Goal: Transaction & Acquisition: Purchase product/service

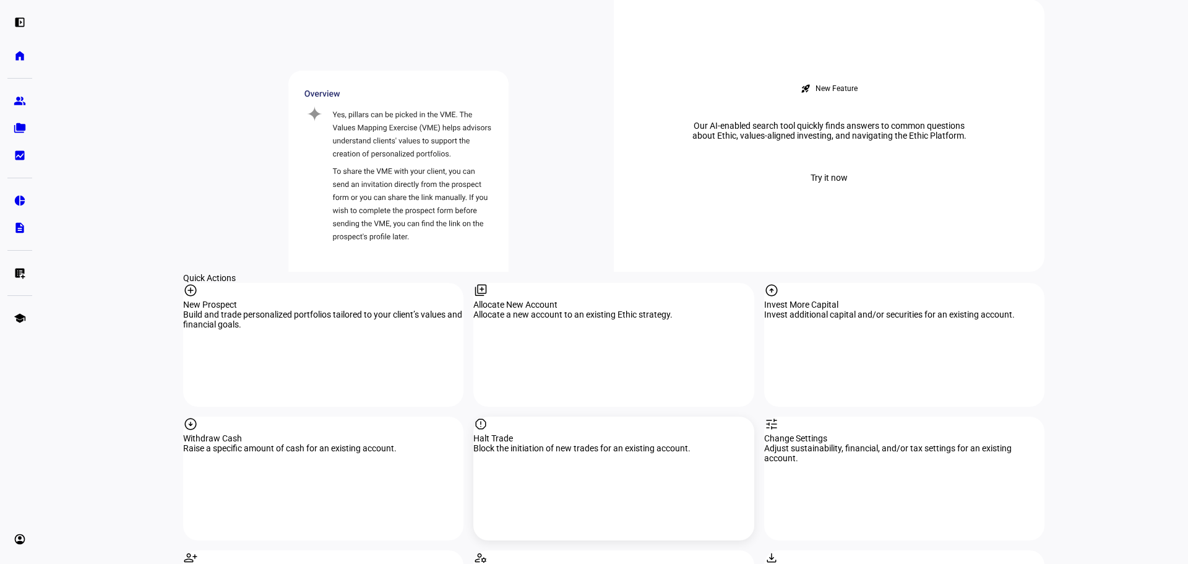
scroll to position [1052, 0]
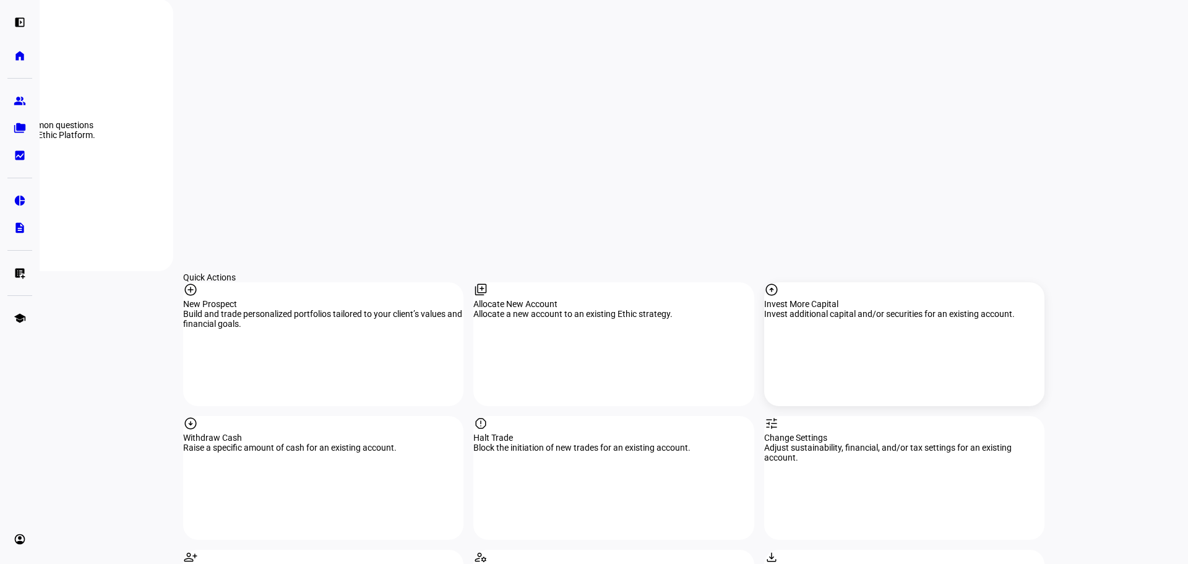
click at [807, 299] on div "Invest More Capital" at bounding box center [904, 304] width 280 height 10
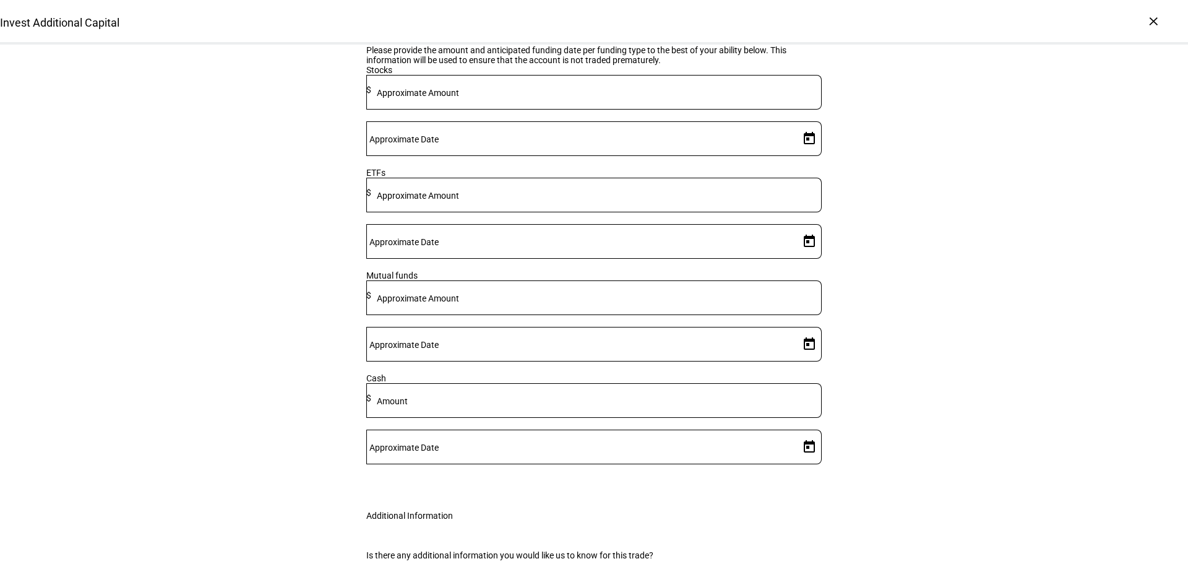
scroll to position [309, 0]
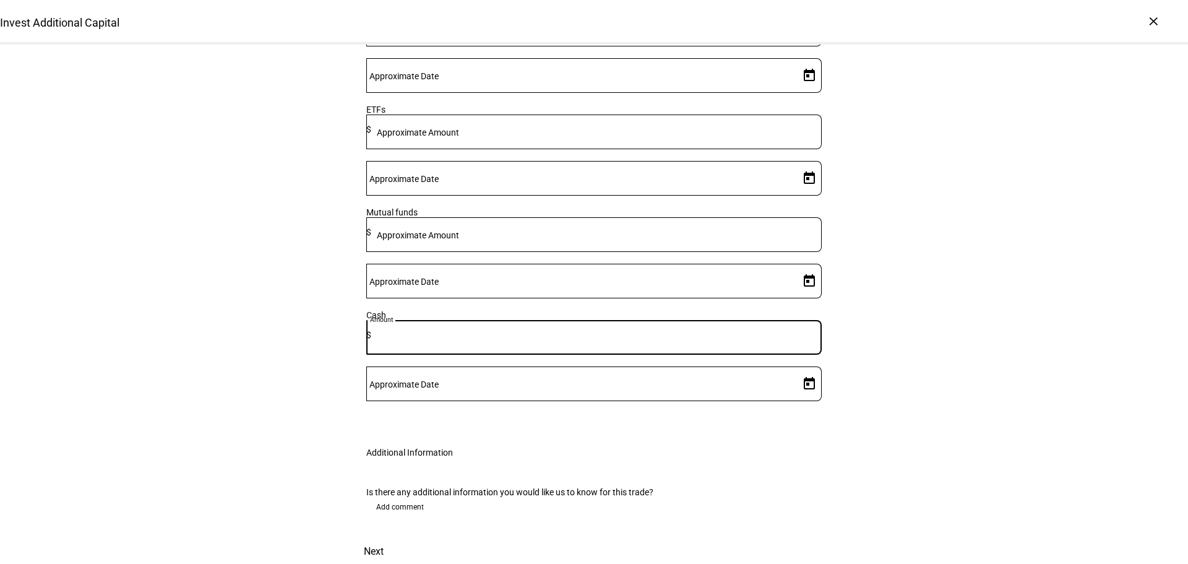
click at [564, 340] on input at bounding box center [596, 335] width 450 height 10
type input "100,000"
click at [439, 379] on mat-label "Approximate Date" at bounding box center [403, 384] width 69 height 10
click at [725, 376] on input "Approximate Date" at bounding box center [580, 381] width 428 height 10
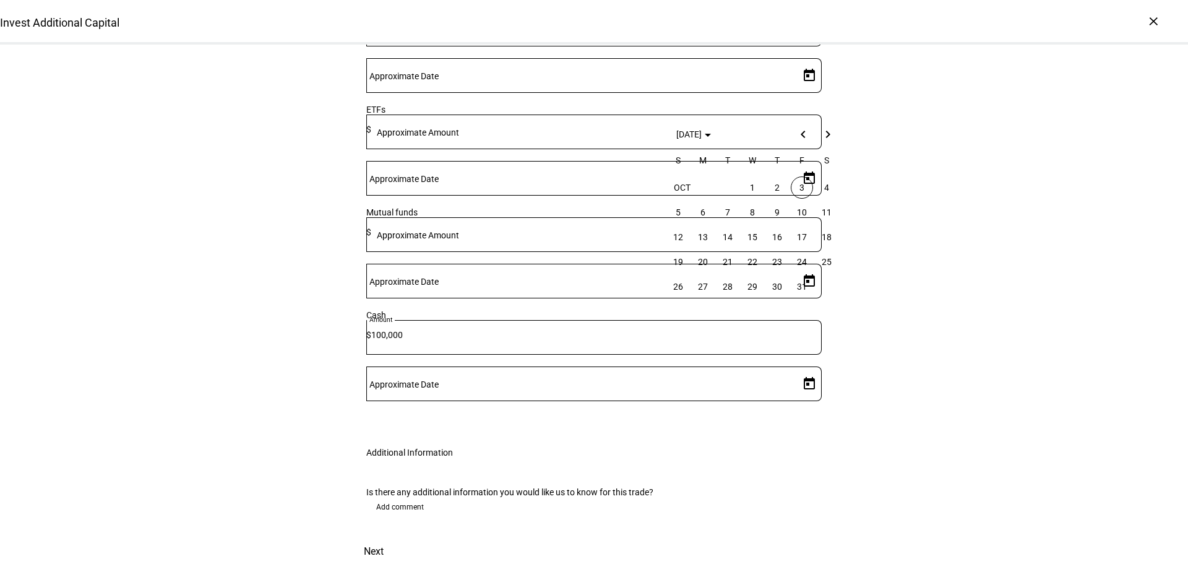
click at [806, 192] on span "3" at bounding box center [802, 187] width 22 height 22
type input "10/3/2025"
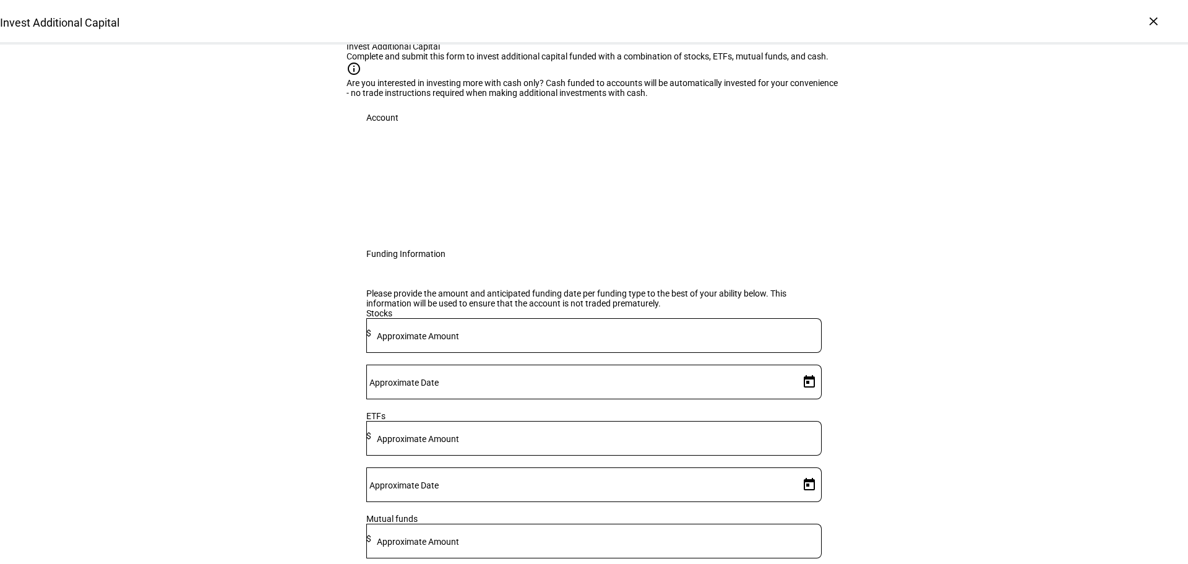
scroll to position [0, 0]
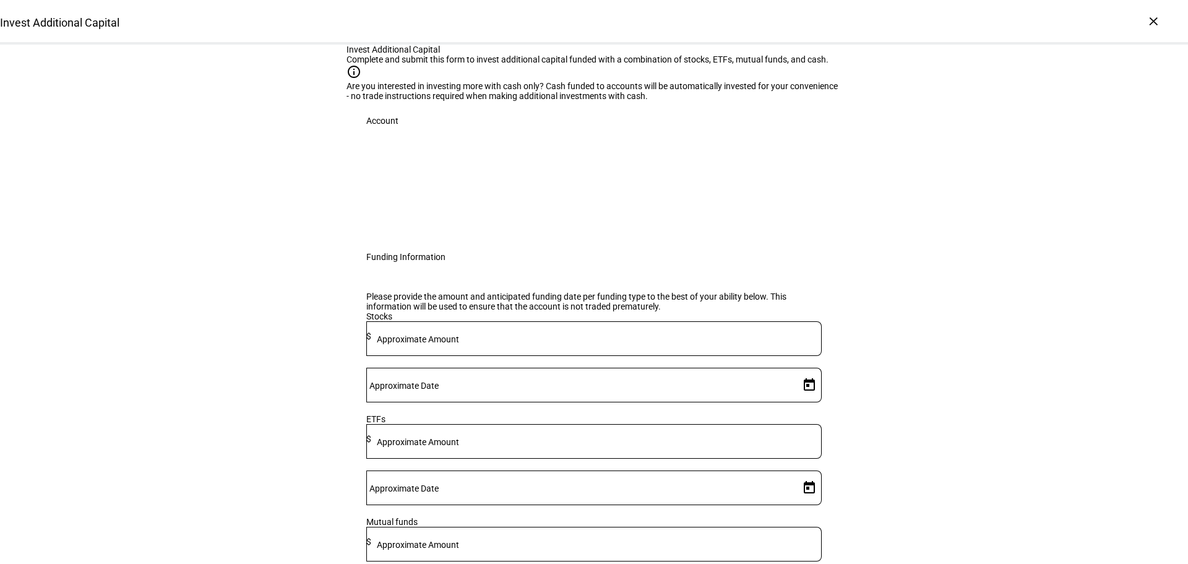
click at [428, 217] on div at bounding box center [397, 186] width 62 height 62
click at [650, 217] on div at bounding box center [593, 186] width 455 height 62
click at [487, 140] on div "Account" at bounding box center [593, 121] width 495 height 40
click at [1153, 16] on div "×" at bounding box center [1153, 21] width 20 height 20
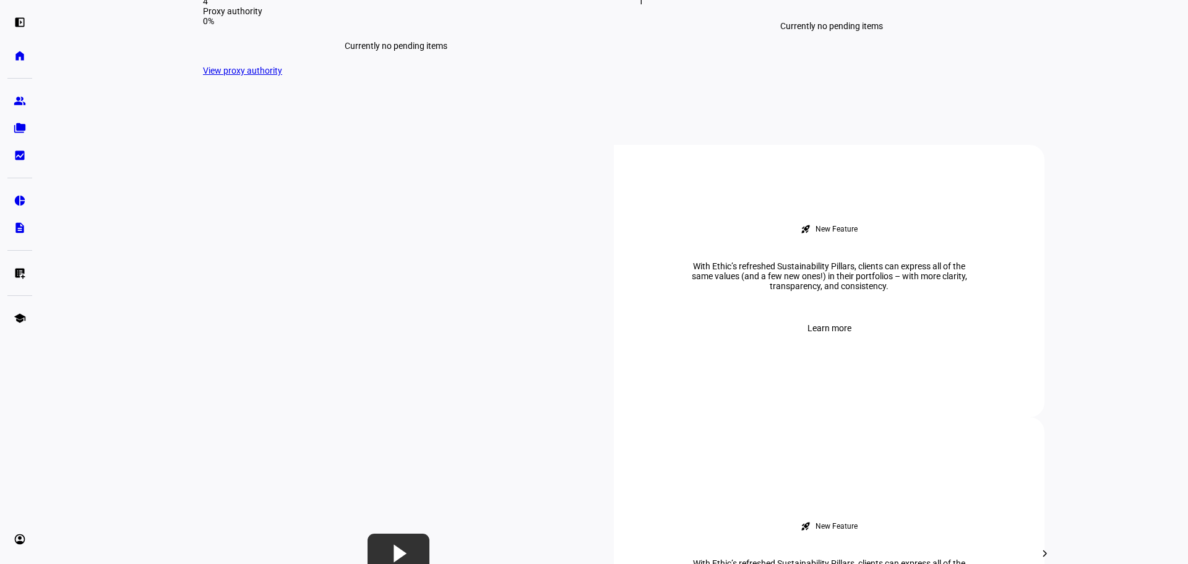
scroll to position [371, 0]
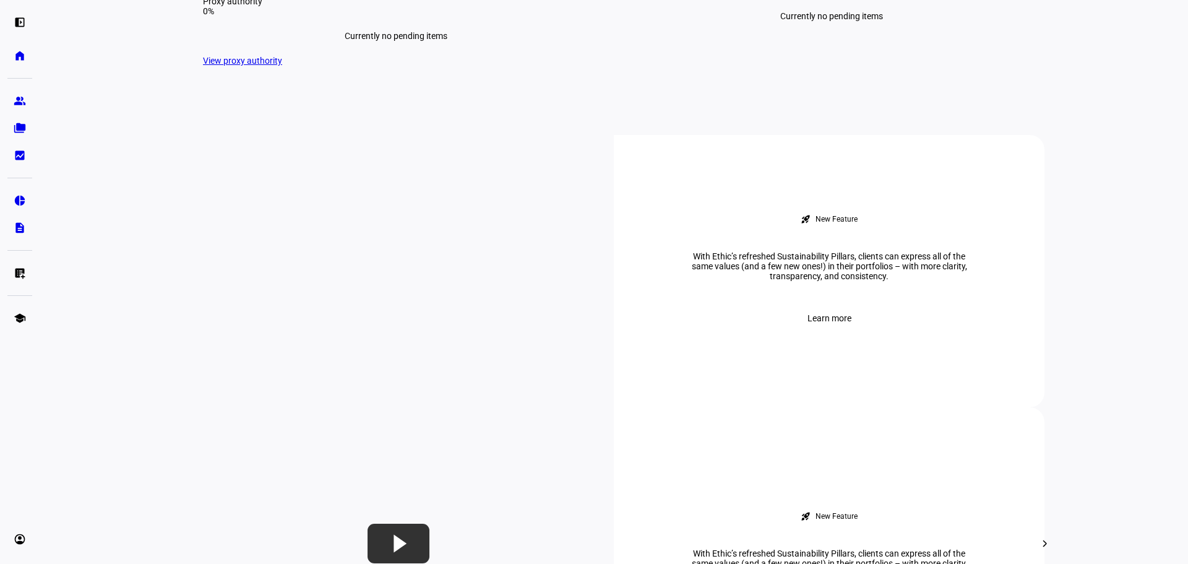
type input "o'brie"
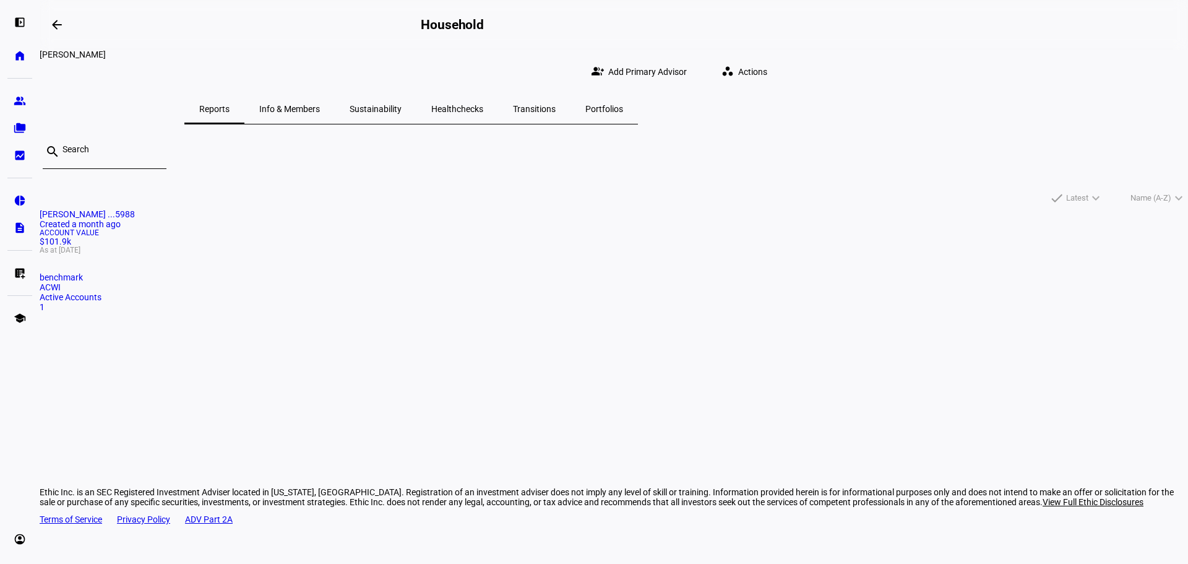
click at [443, 312] on mat-card "O'Brien Elizabeth ...5988 Created a month ago Account Value $101.9k As at Oct 1…" at bounding box center [614, 260] width 1148 height 103
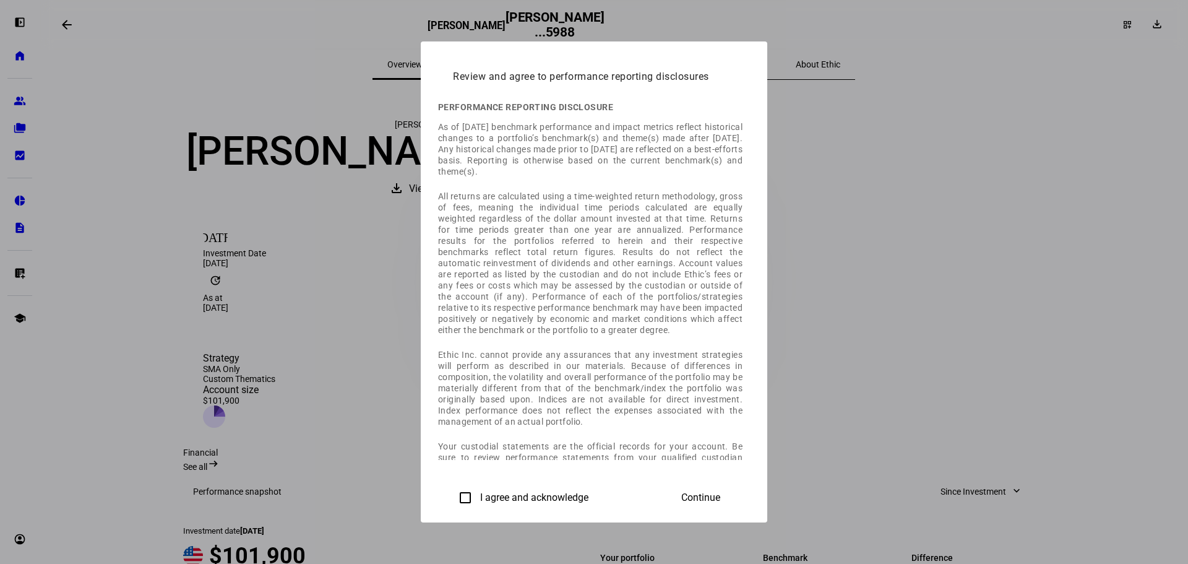
click at [478, 492] on label "I agree and acknowledge" at bounding box center [533, 497] width 111 height 11
click at [453, 492] on input "I agree and acknowledge" at bounding box center [465, 497] width 25 height 25
checkbox input "true"
click at [720, 492] on span "Continue" at bounding box center [700, 497] width 39 height 11
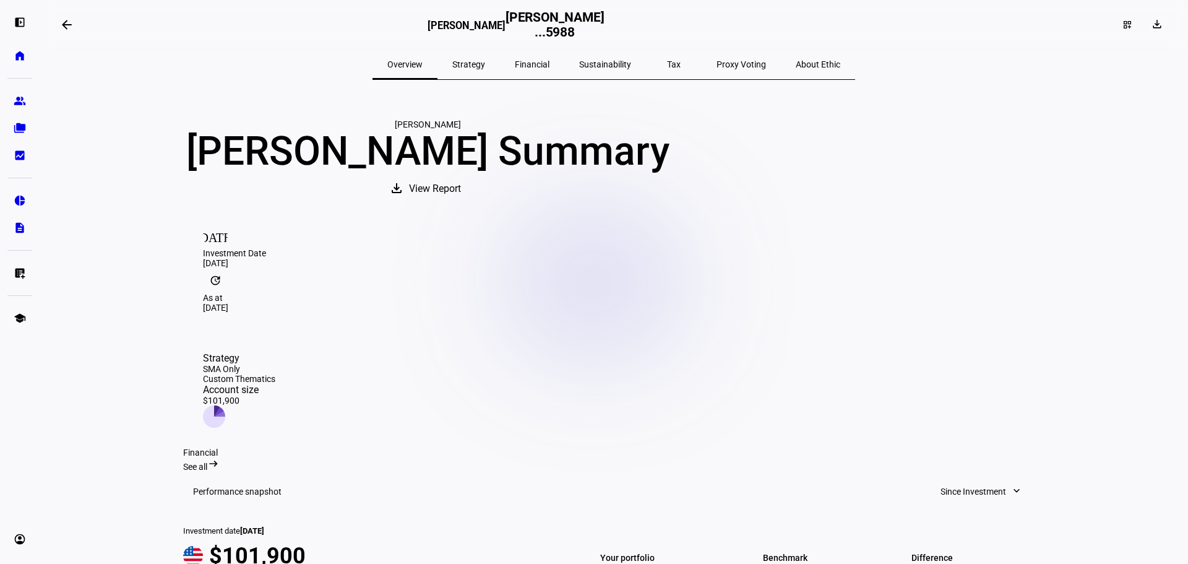
click at [262, 258] on div "Investment Date" at bounding box center [614, 253] width 822 height 10
click at [442, 310] on div "update As at Oct 1, 2025" at bounding box center [614, 290] width 822 height 45
click at [275, 352] on div "Strategy SMA Only Custom Thematics Account size $101,900" at bounding box center [239, 389] width 72 height 75
click at [225, 405] on icon at bounding box center [214, 416] width 22 height 22
click at [587, 27] on h2 "O'Brien Elizabeth ...5988" at bounding box center [555, 25] width 99 height 30
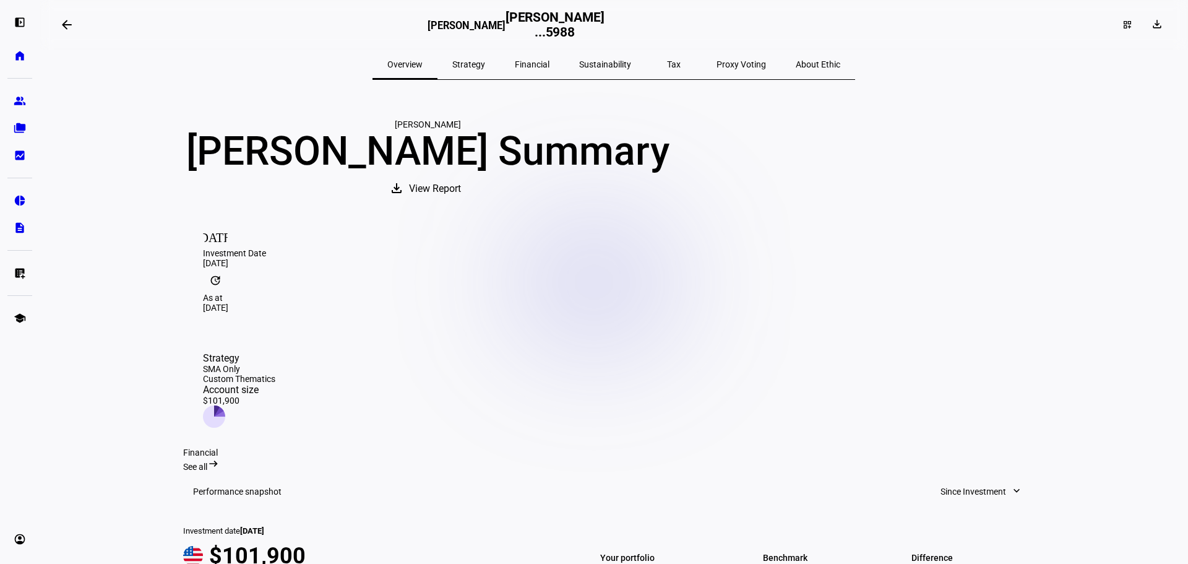
click at [7, 96] on div "left_panel_open home Home Advisors group Prospects folder_copy Households bid_l…" at bounding box center [20, 282] width 40 height 564
click at [12, 96] on link "group Prospects" at bounding box center [19, 100] width 25 height 25
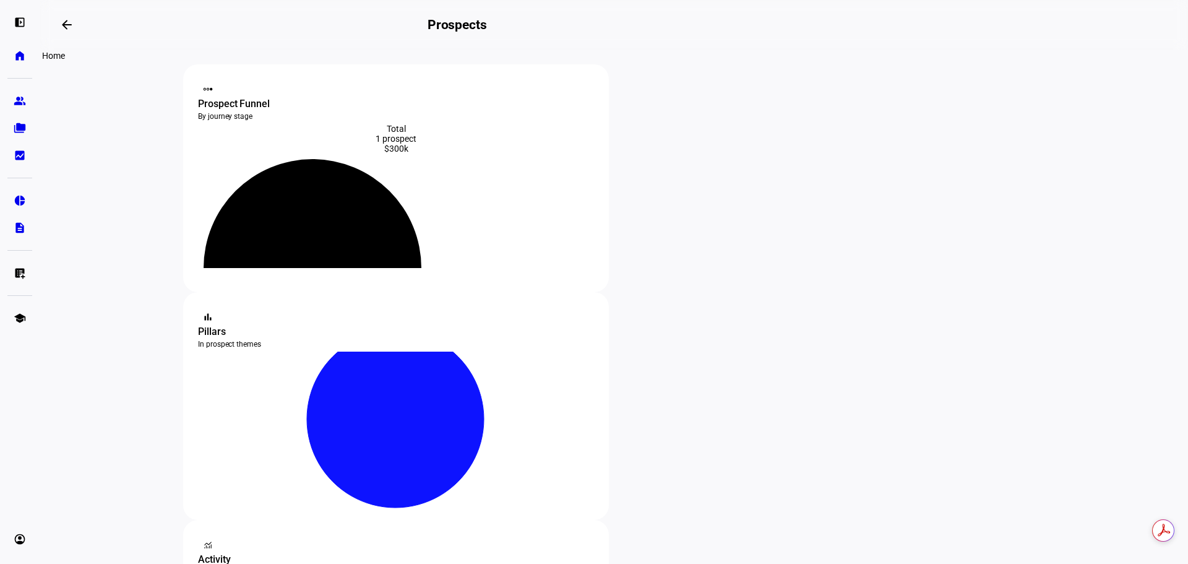
click at [24, 56] on eth-mat-symbol "home" at bounding box center [20, 55] width 12 height 12
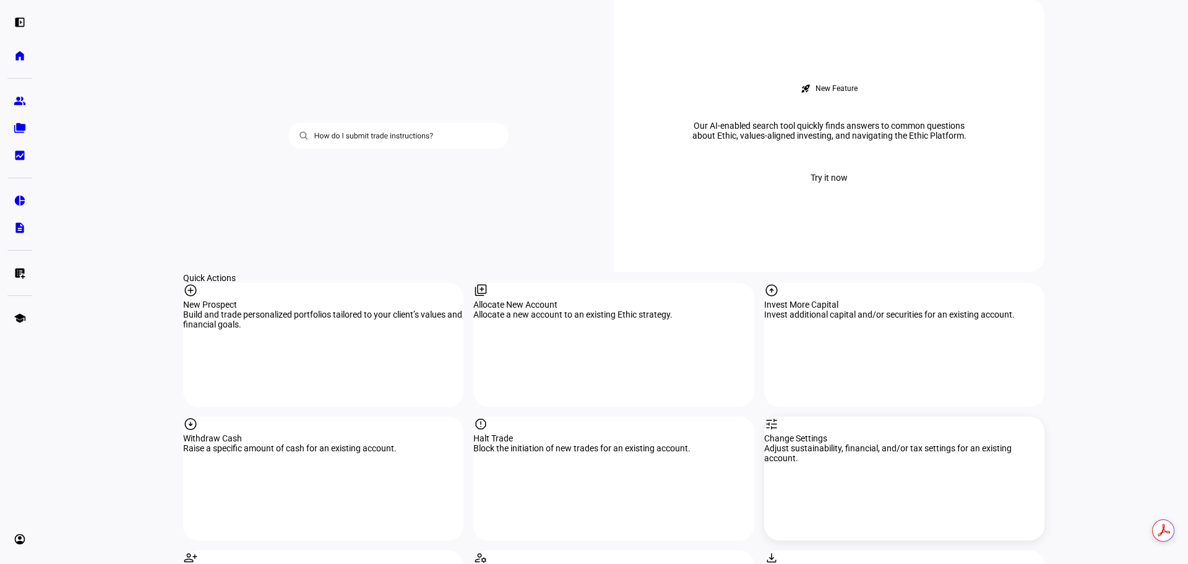
scroll to position [1052, 0]
click at [792, 282] on div "arrow_circle_up Invest More Capital Invest additional capital and/or securities…" at bounding box center [904, 344] width 280 height 124
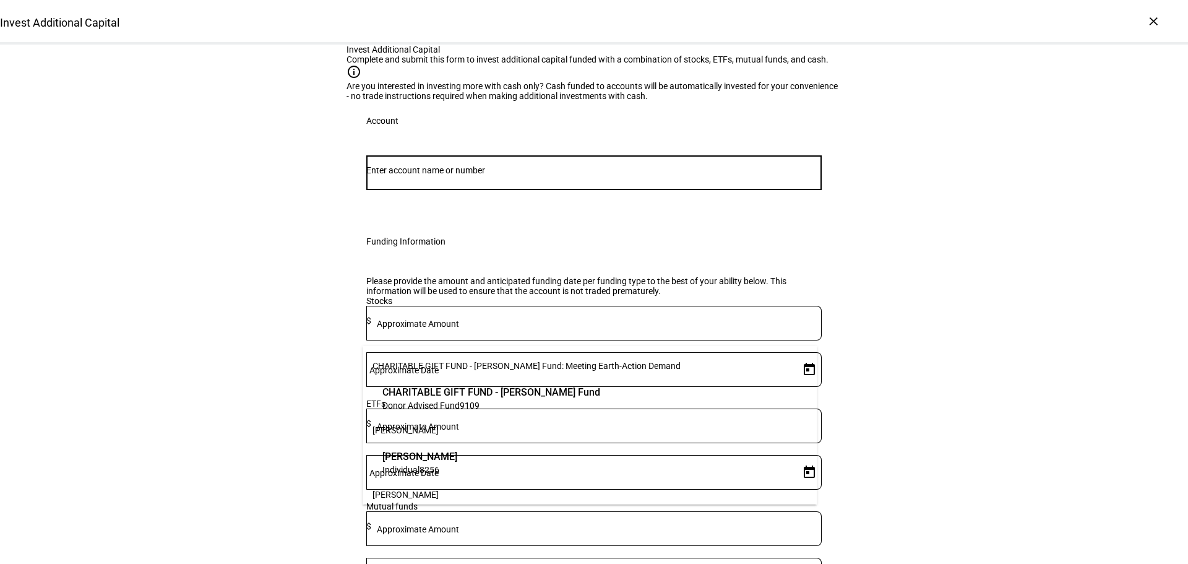
click at [561, 175] on input "Number" at bounding box center [593, 170] width 455 height 10
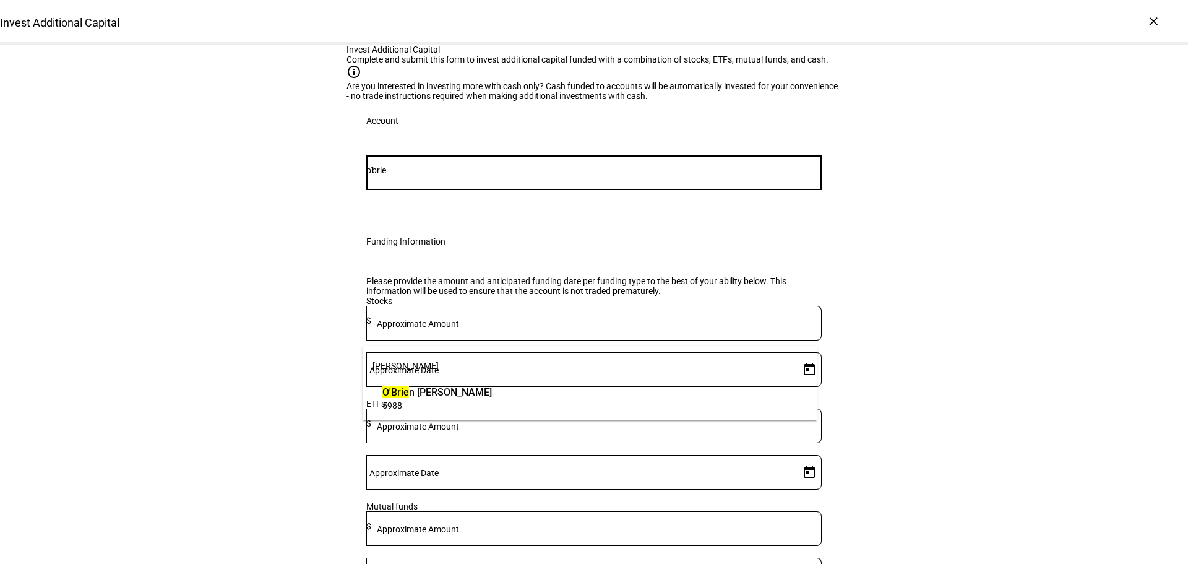
type input "o'brie"
click at [492, 393] on span "O'Brie n Elizabeth" at bounding box center [437, 392] width 110 height 14
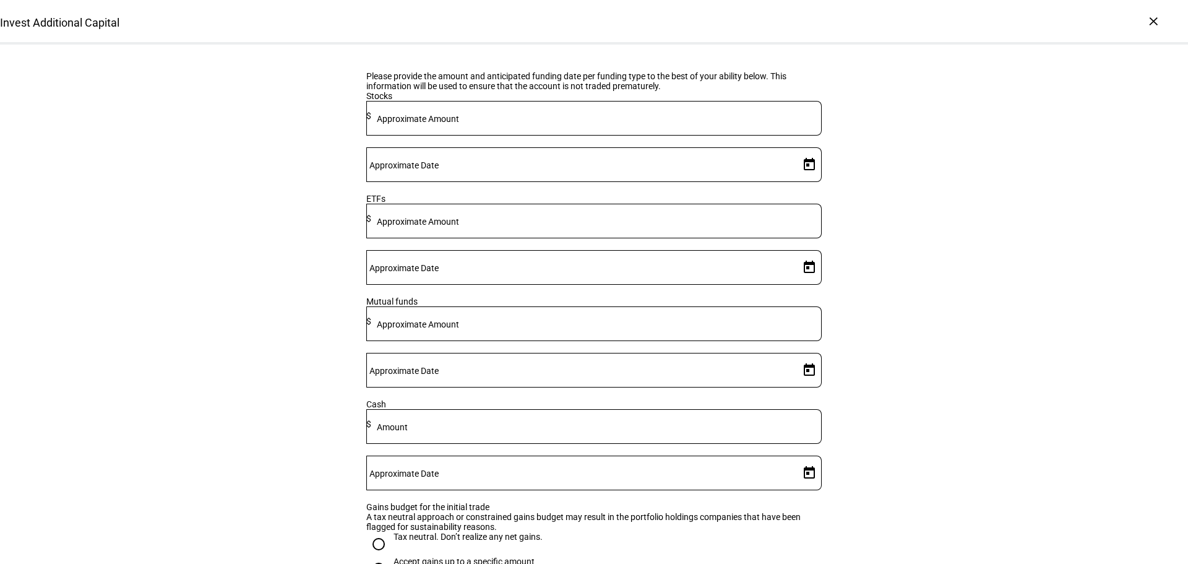
scroll to position [247, 0]
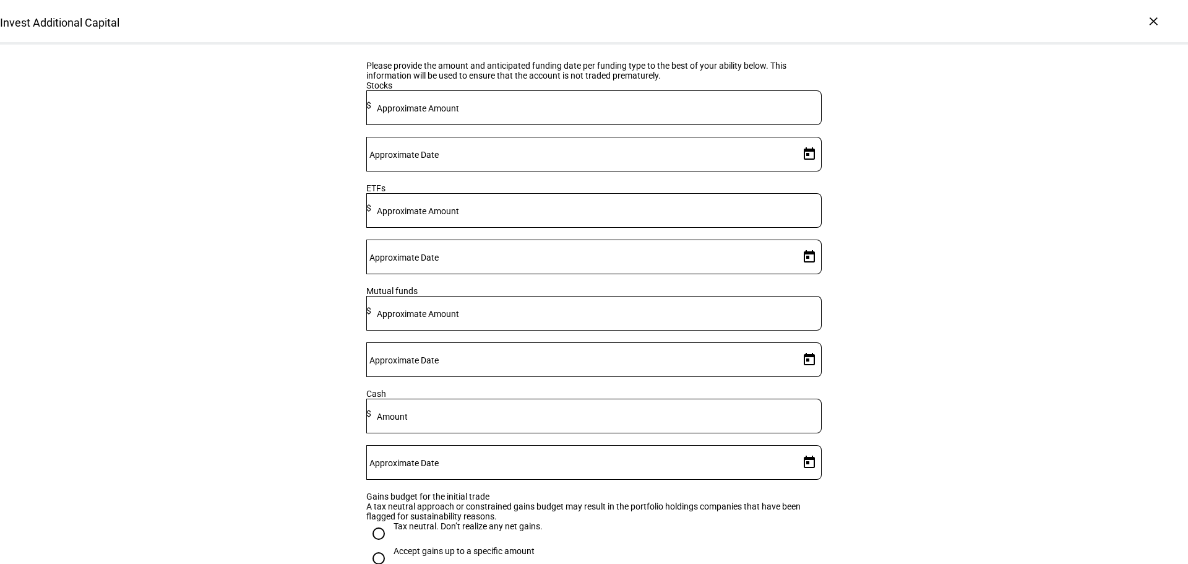
click at [579, 418] on input at bounding box center [596, 413] width 450 height 10
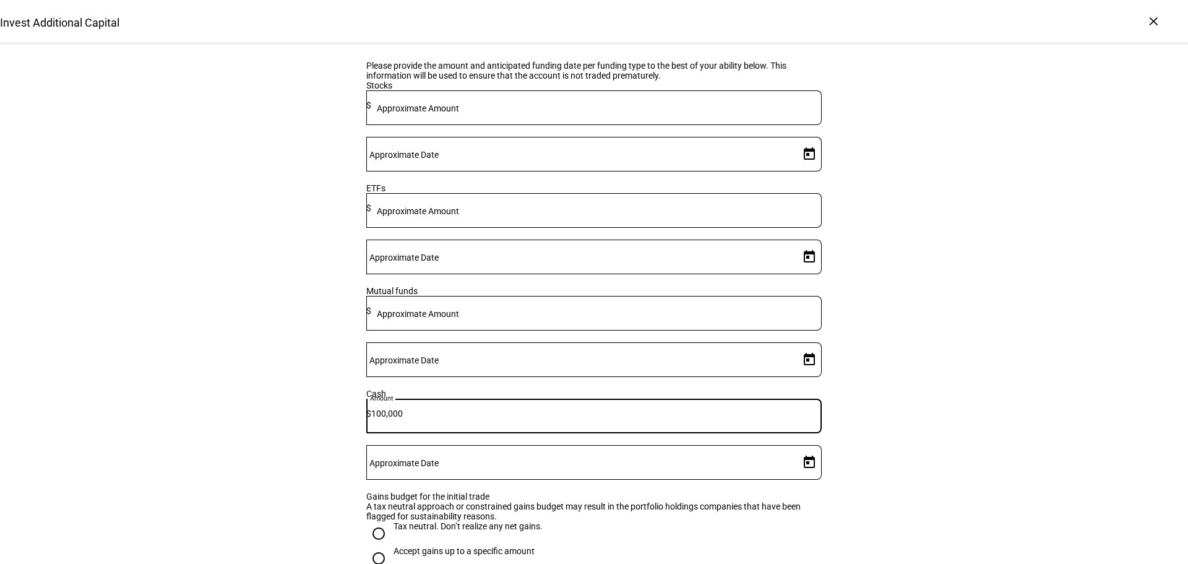
type input "100,000"
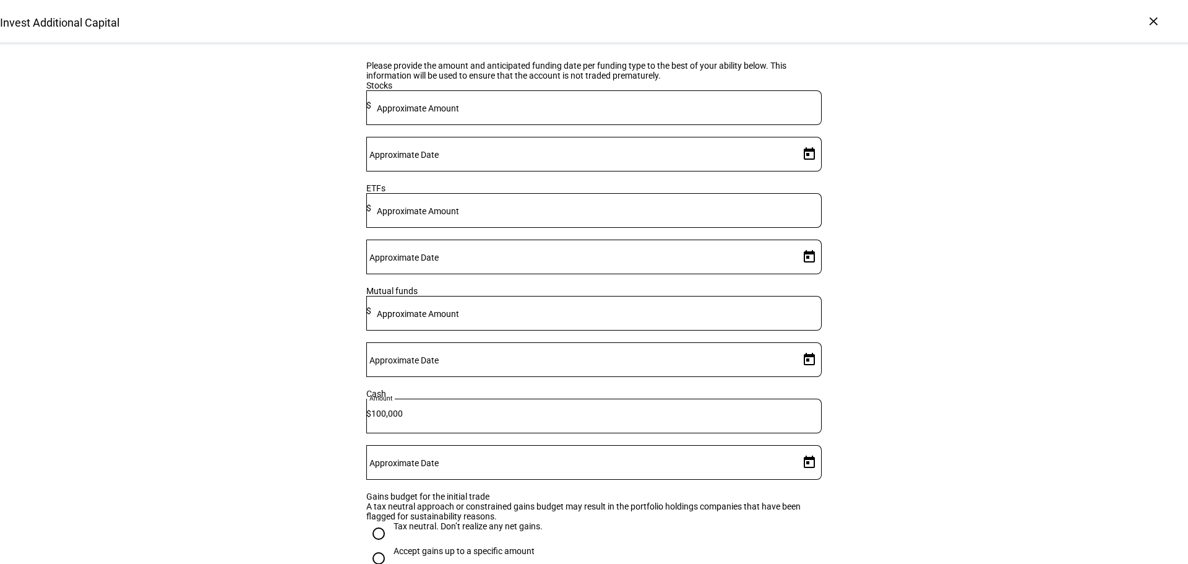
click at [439, 458] on mat-label "Approximate Date" at bounding box center [403, 463] width 69 height 10
click at [712, 455] on input "Approximate Date" at bounding box center [580, 460] width 428 height 10
click at [798, 273] on span "3" at bounding box center [802, 282] width 22 height 22
type input "10/3/2025"
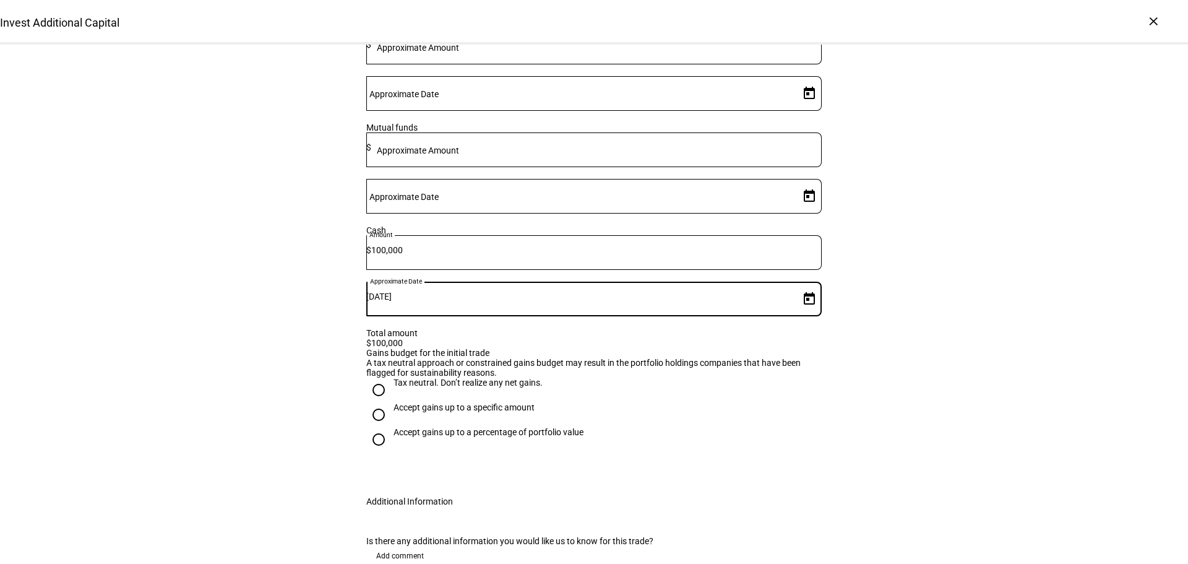
scroll to position [495, 0]
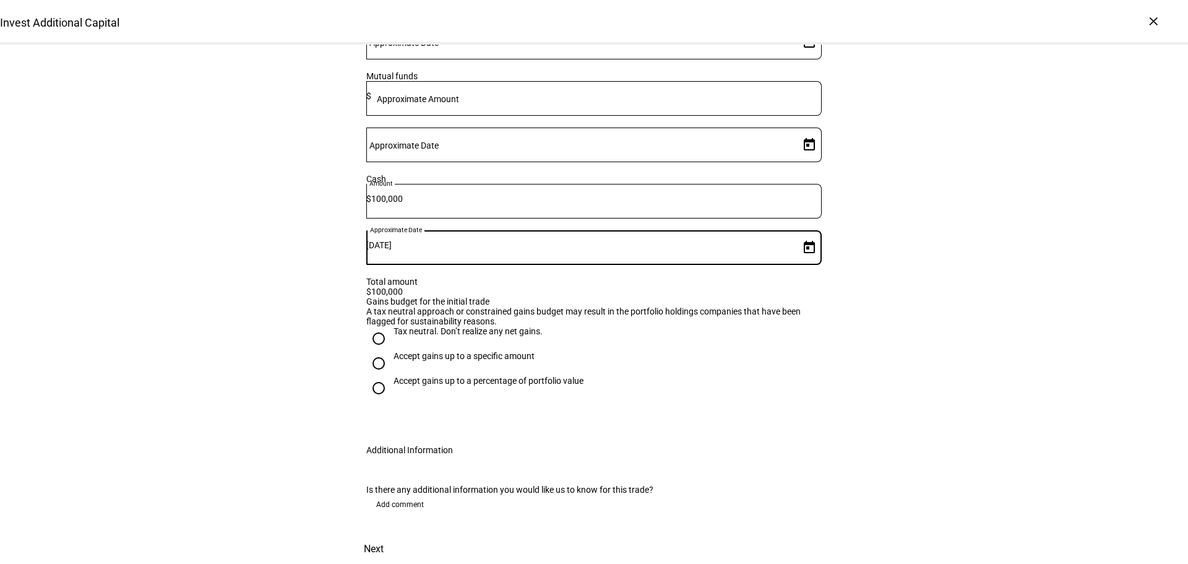
click at [490, 326] on div "Tax neutral. Don’t realize any net gains." at bounding box center [468, 331] width 149 height 10
click at [391, 326] on input "Tax neutral. Don’t realize any net gains." at bounding box center [378, 338] width 25 height 25
radio input "true"
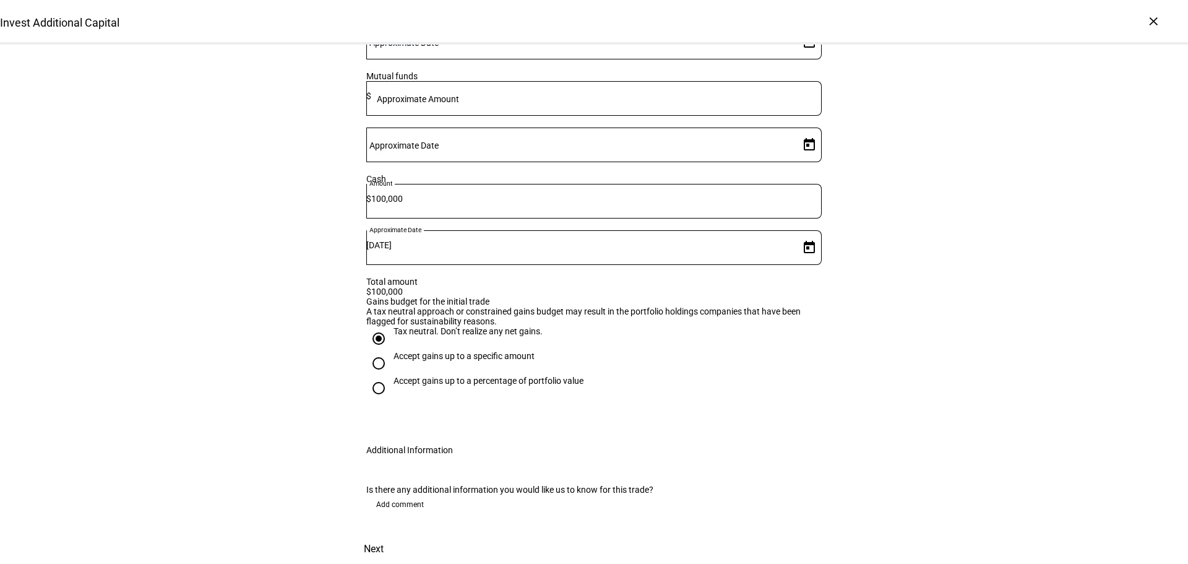
click at [384, 534] on span "Next" at bounding box center [374, 549] width 20 height 30
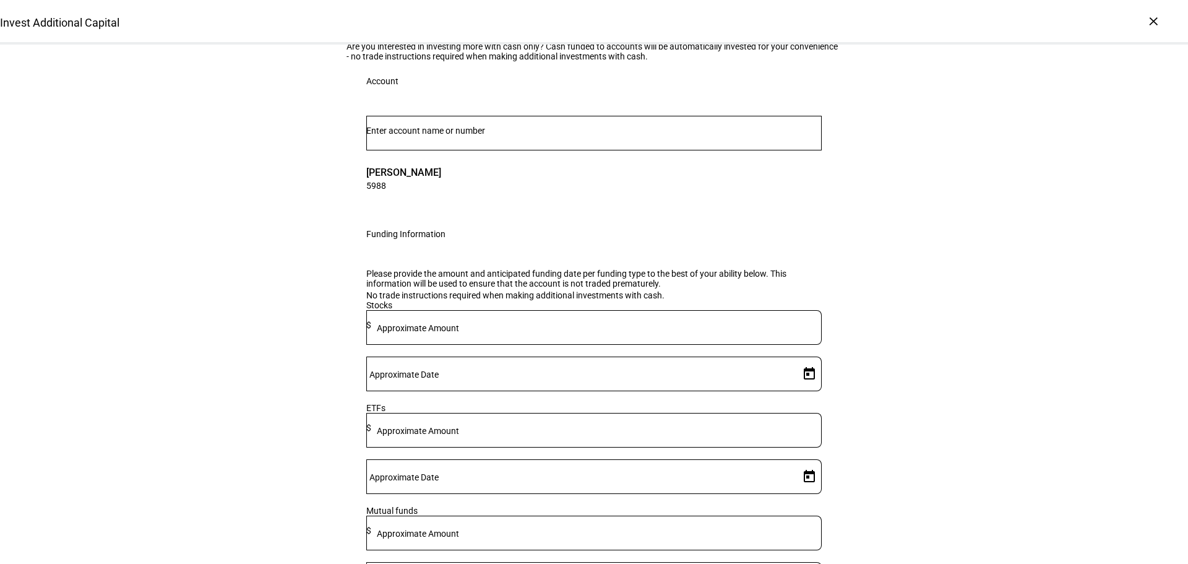
scroll to position [62, 0]
